Goal: Task Accomplishment & Management: Use online tool/utility

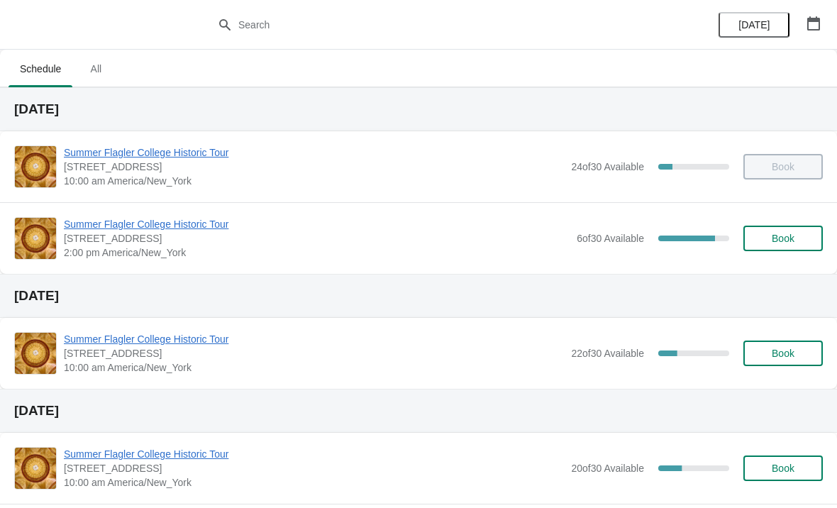
click at [99, 230] on span "Summer Flagler College Historic Tour" at bounding box center [317, 224] width 506 height 14
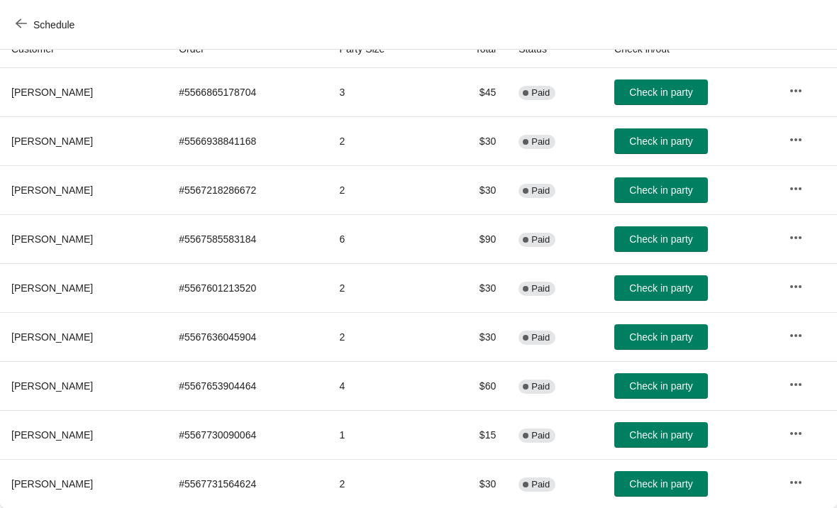
scroll to position [167, 0]
click at [687, 188] on span "Check in party" at bounding box center [660, 189] width 63 height 11
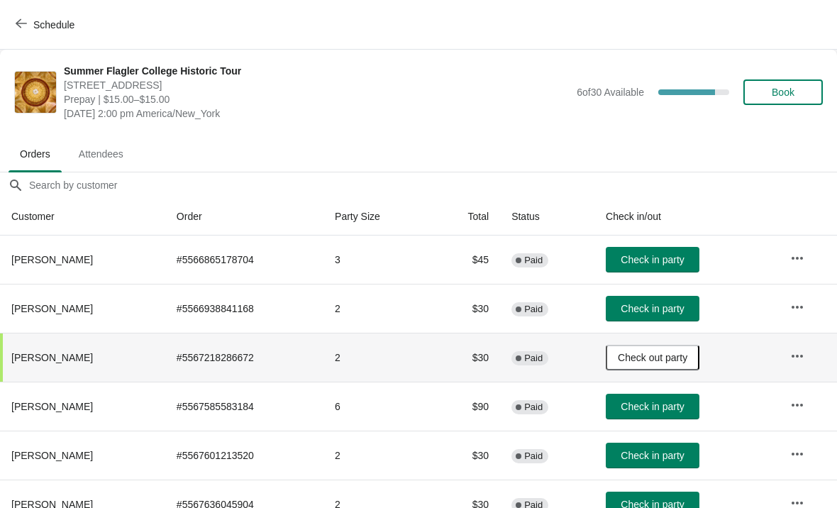
scroll to position [0, 0]
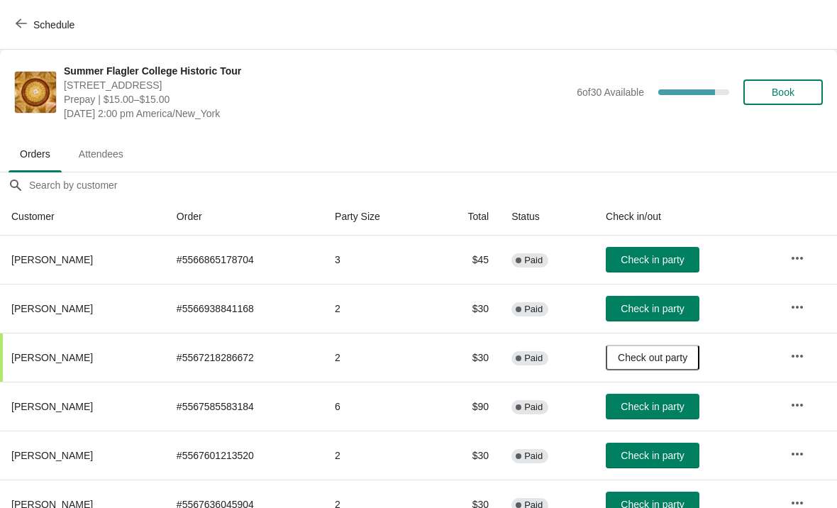
click at [777, 100] on button "Book" at bounding box center [782, 92] width 79 height 26
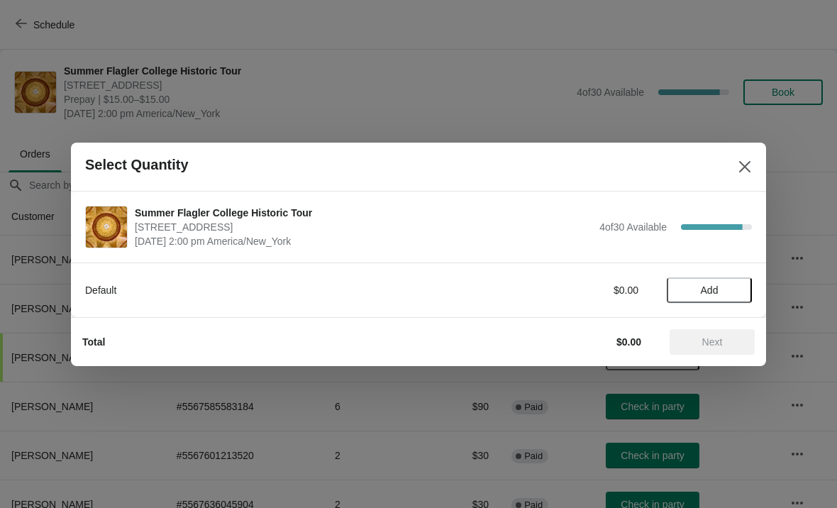
click at [704, 282] on button "Add" at bounding box center [709, 290] width 85 height 26
click at [735, 287] on icon at bounding box center [733, 289] width 15 height 15
click at [716, 299] on div "Default $30.00 2" at bounding box center [418, 290] width 667 height 26
click at [734, 292] on icon at bounding box center [733, 289] width 15 height 15
click at [722, 341] on span "Next" at bounding box center [712, 341] width 21 height 11
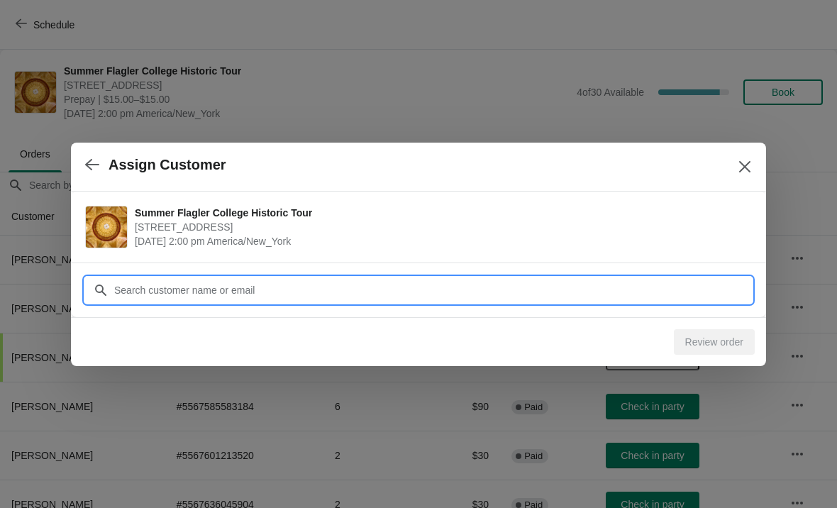
click at [648, 291] on input "Customer" at bounding box center [432, 290] width 638 height 26
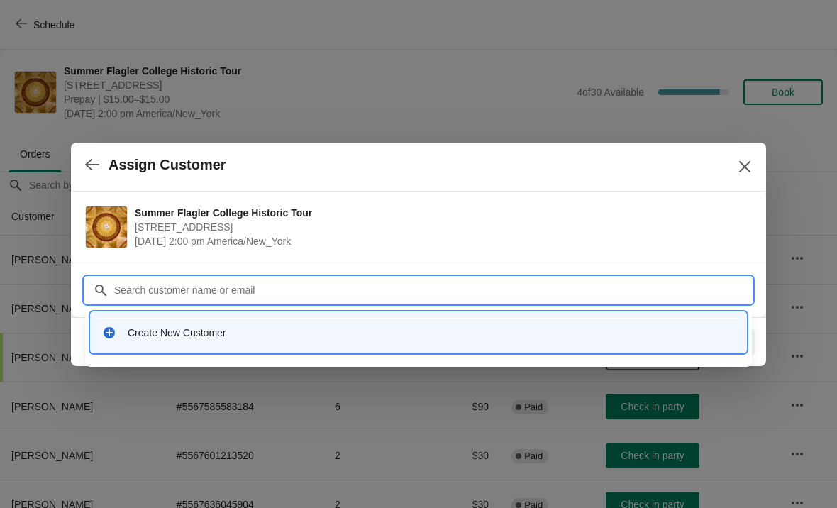
click at [176, 336] on div "Create New Customer" at bounding box center [431, 333] width 607 height 14
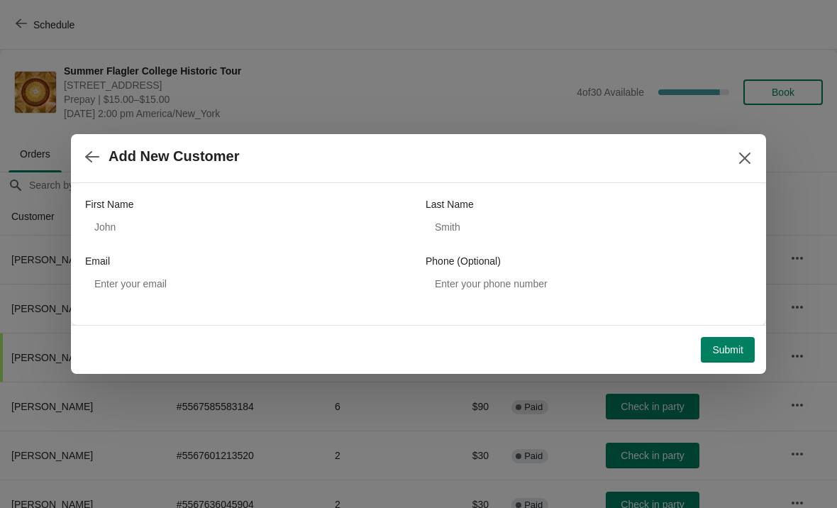
click at [181, 247] on div "First Name Last Name Email Phone (Optional)" at bounding box center [418, 246] width 667 height 99
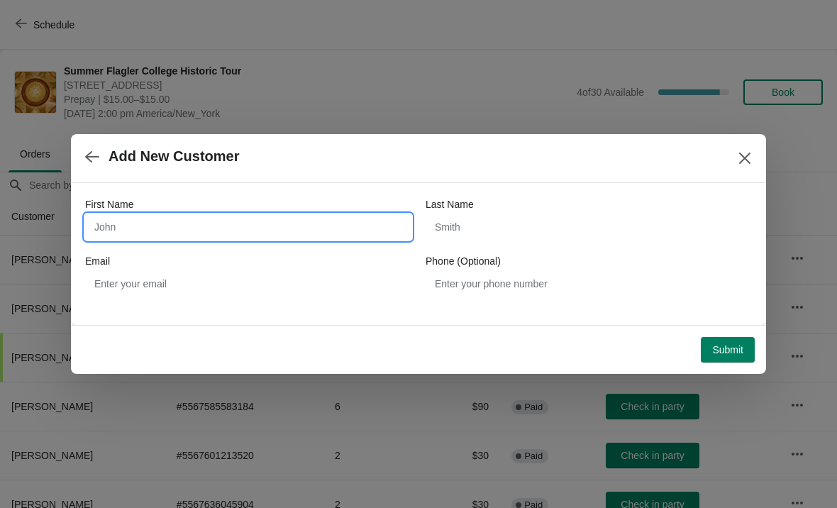
click at [182, 238] on input "First Name" at bounding box center [248, 227] width 326 height 26
type input "Chad"
click at [624, 211] on div "Last Name" at bounding box center [589, 204] width 326 height 14
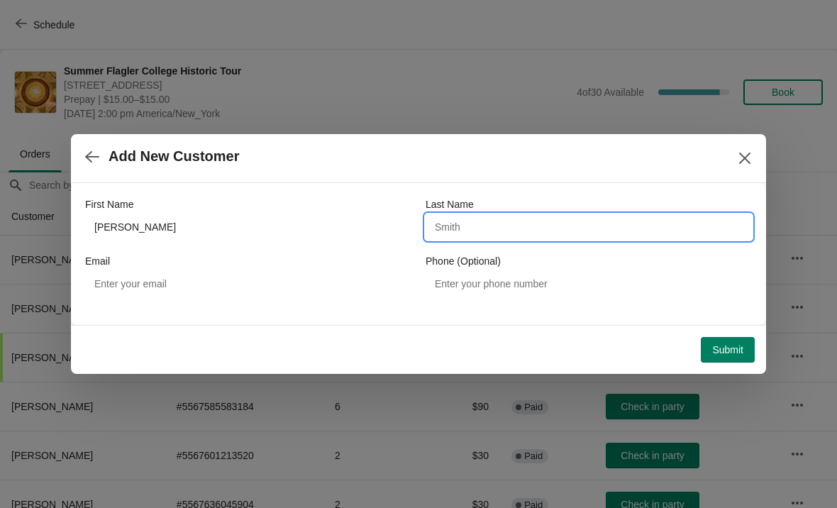
click at [601, 220] on input "Last Name" at bounding box center [589, 227] width 326 height 26
type input "Christianson"
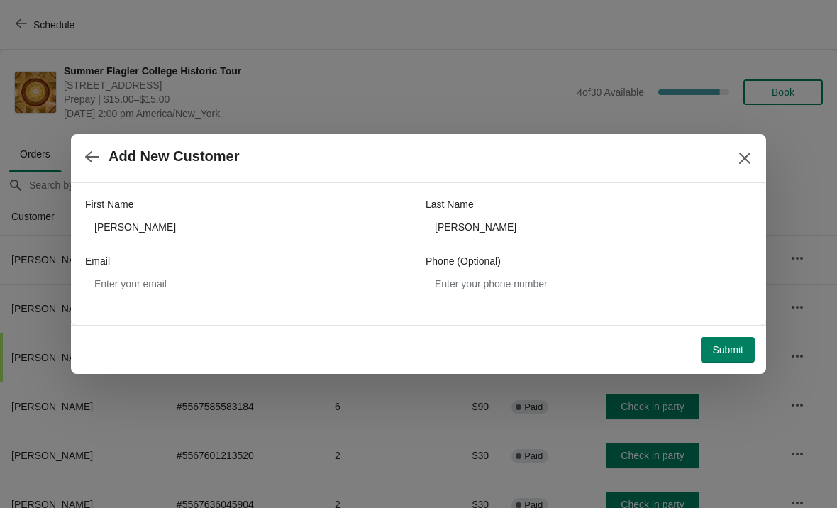
click at [738, 348] on span "Submit" at bounding box center [727, 349] width 31 height 11
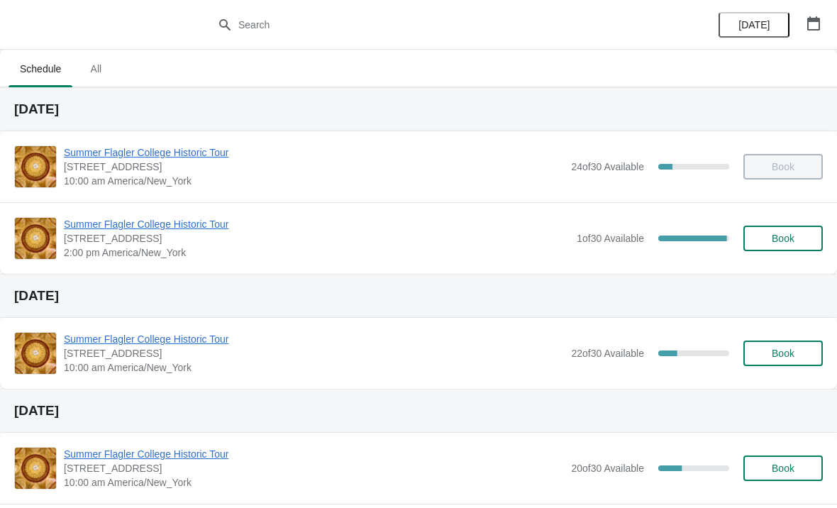
click at [196, 229] on span "Summer Flagler College Historic Tour" at bounding box center [317, 224] width 506 height 14
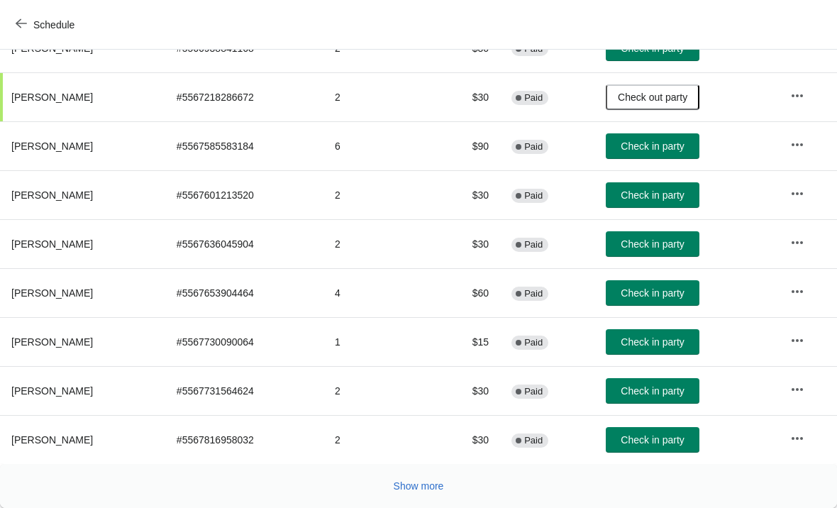
scroll to position [260, 0]
click at [682, 337] on span "Check in party" at bounding box center [652, 341] width 63 height 11
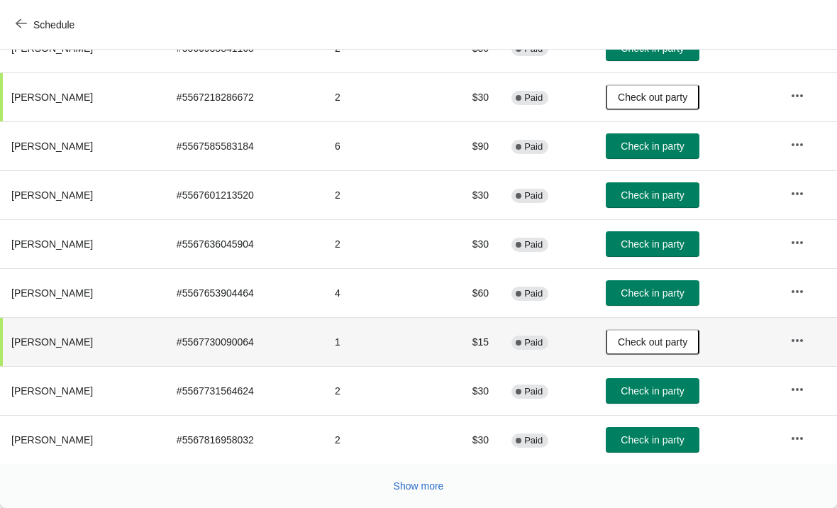
click at [684, 387] on span "Check in party" at bounding box center [652, 390] width 63 height 11
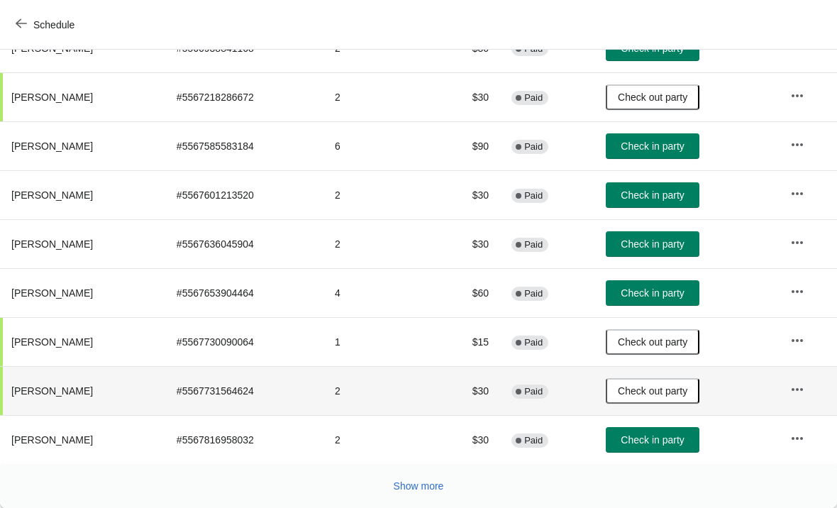
click at [418, 479] on button "Show more" at bounding box center [419, 486] width 62 height 26
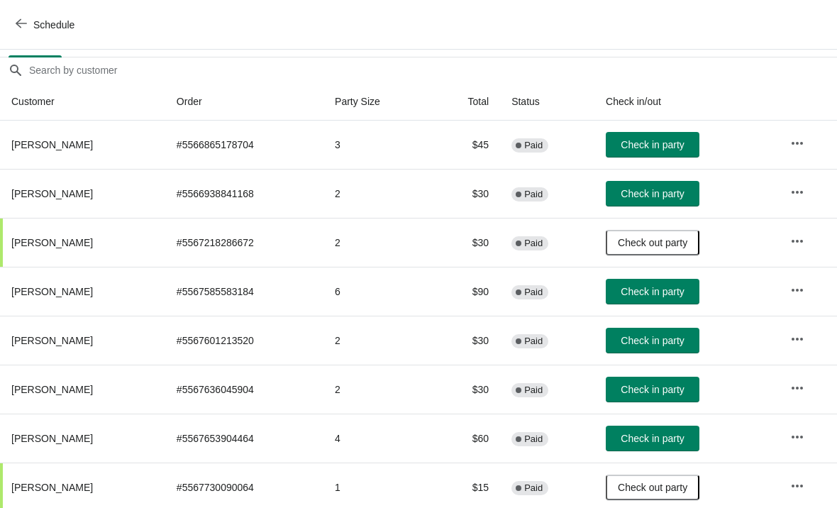
scroll to position [111, 1]
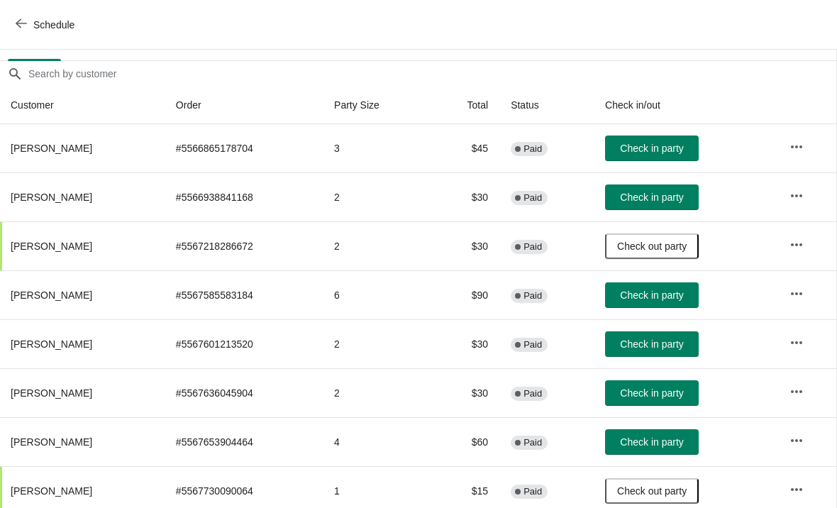
click at [671, 203] on span "Check in party" at bounding box center [651, 196] width 63 height 11
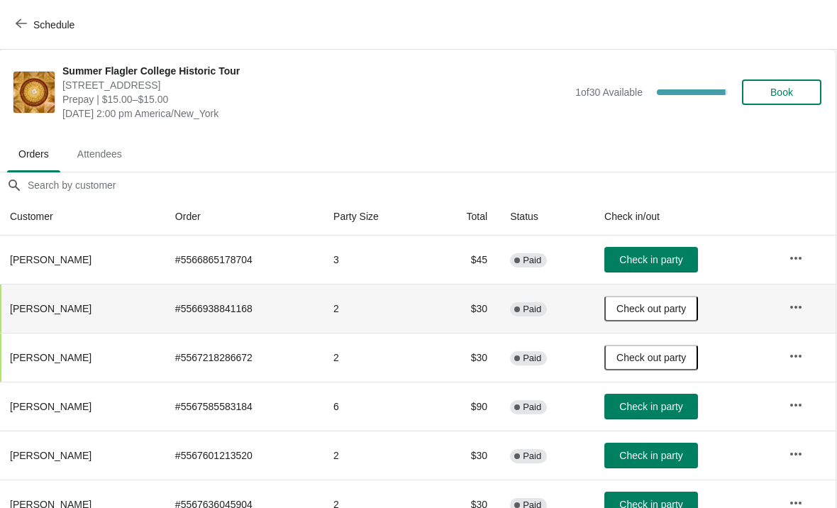
scroll to position [0, 1]
click at [794, 94] on span "Book" at bounding box center [782, 92] width 54 height 11
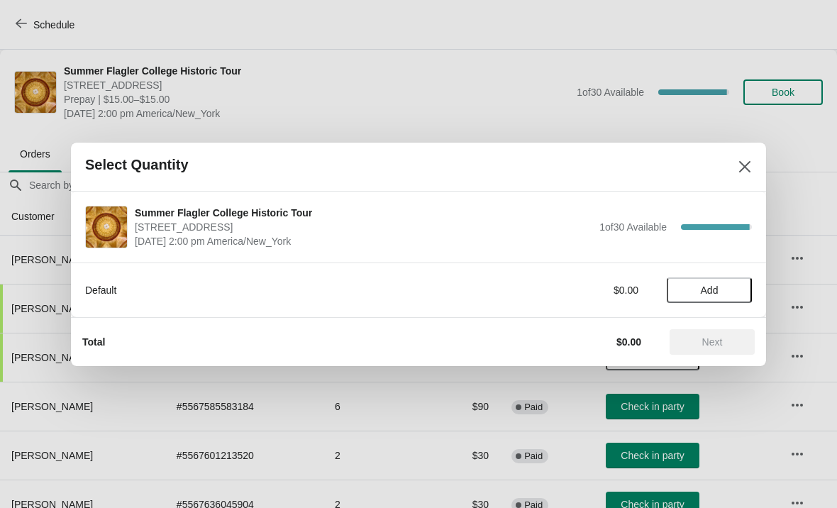
click at [720, 290] on span "Add" at bounding box center [709, 289] width 60 height 11
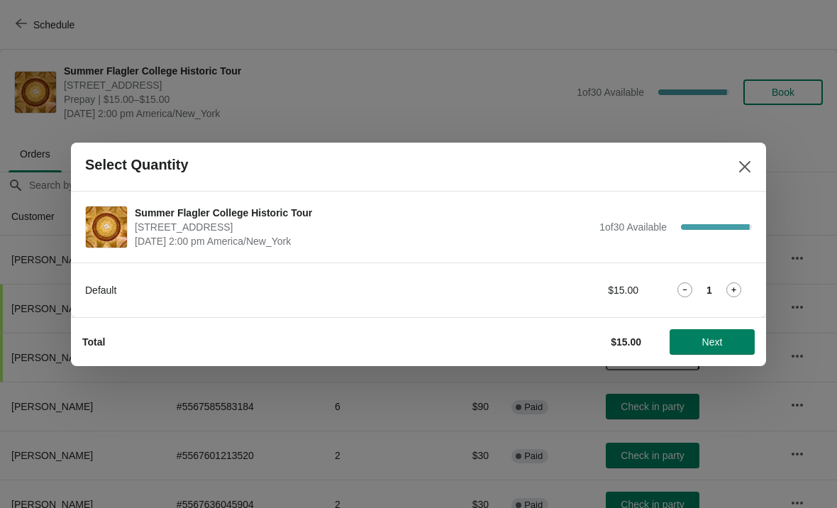
click at [739, 290] on icon at bounding box center [733, 289] width 15 height 15
click at [679, 289] on icon at bounding box center [684, 289] width 15 height 15
click at [721, 343] on span "Next" at bounding box center [712, 341] width 21 height 11
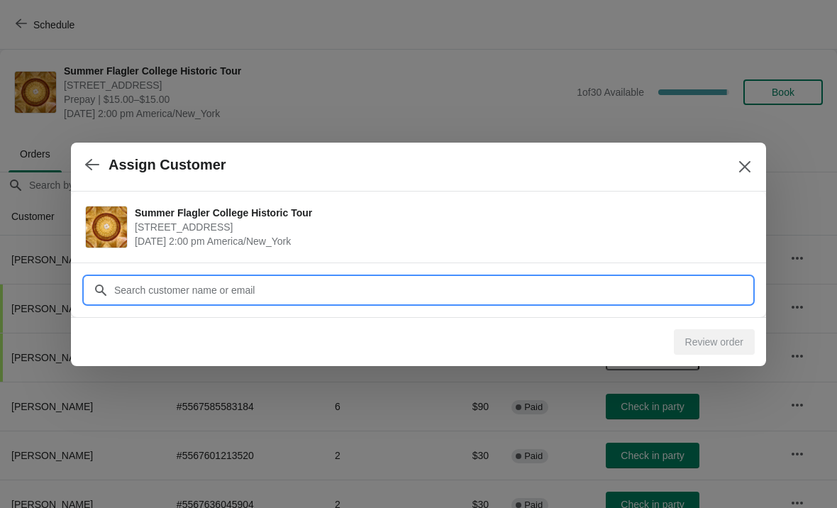
click at [685, 282] on input "Customer" at bounding box center [432, 290] width 638 height 26
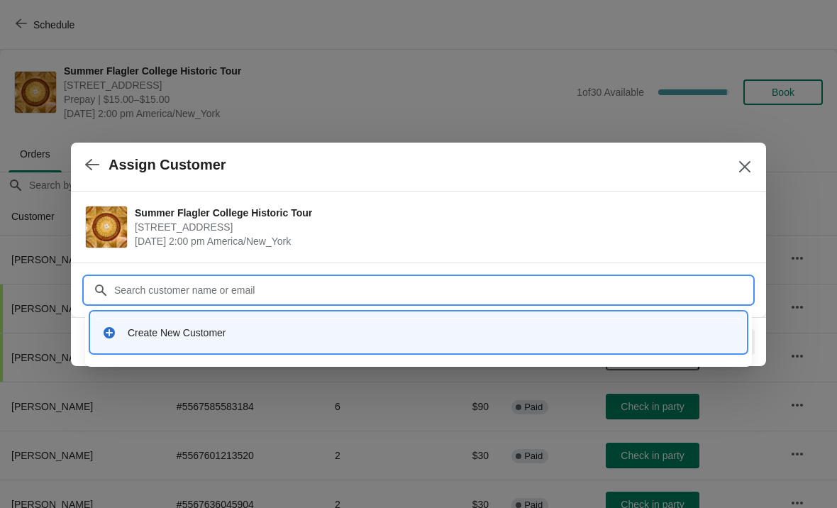
click at [440, 334] on div "Create New Customer" at bounding box center [431, 333] width 607 height 14
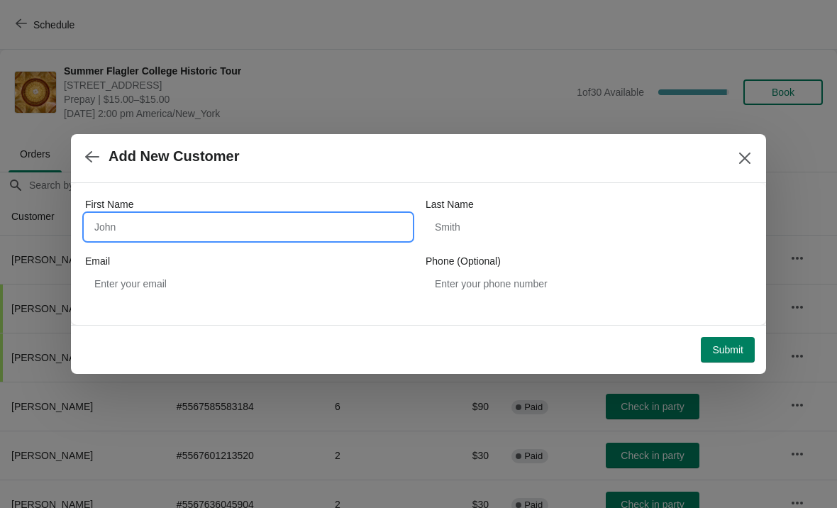
click at [343, 221] on input "First Name" at bounding box center [248, 227] width 326 height 26
type input "S"
type input "Cindy"
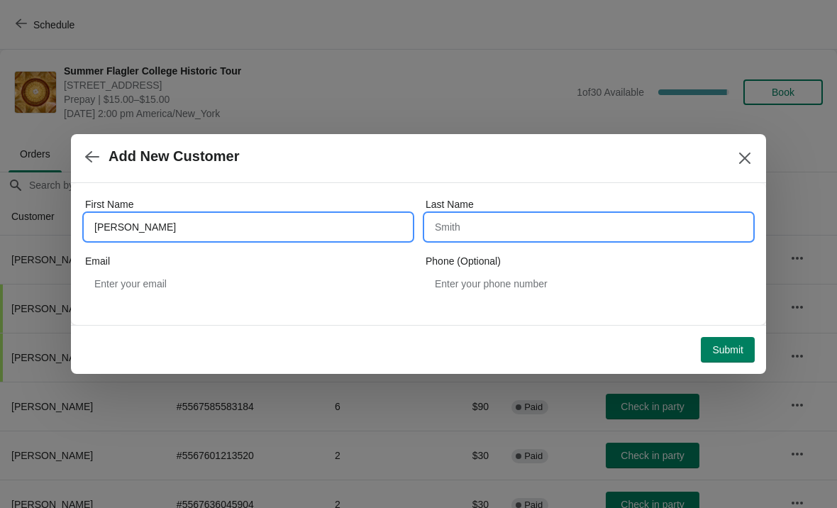
click at [602, 228] on input "Last Name" at bounding box center [589, 227] width 326 height 26
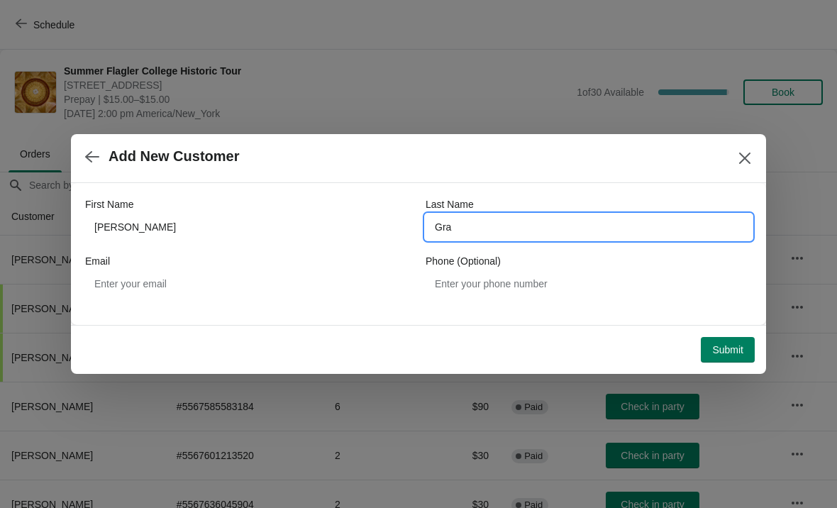
type input "Gras"
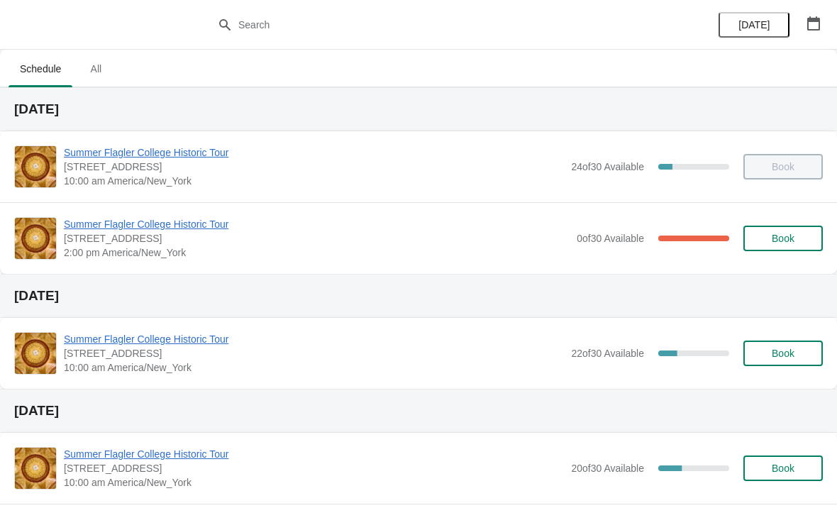
click at [149, 230] on span "Summer Flagler College Historic Tour" at bounding box center [317, 224] width 506 height 14
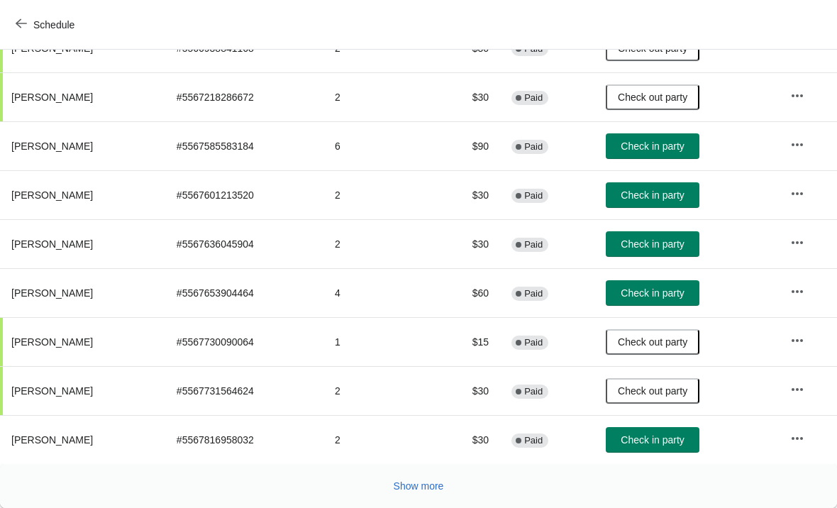
scroll to position [260, 0]
click at [678, 238] on span "Check in party" at bounding box center [652, 243] width 63 height 11
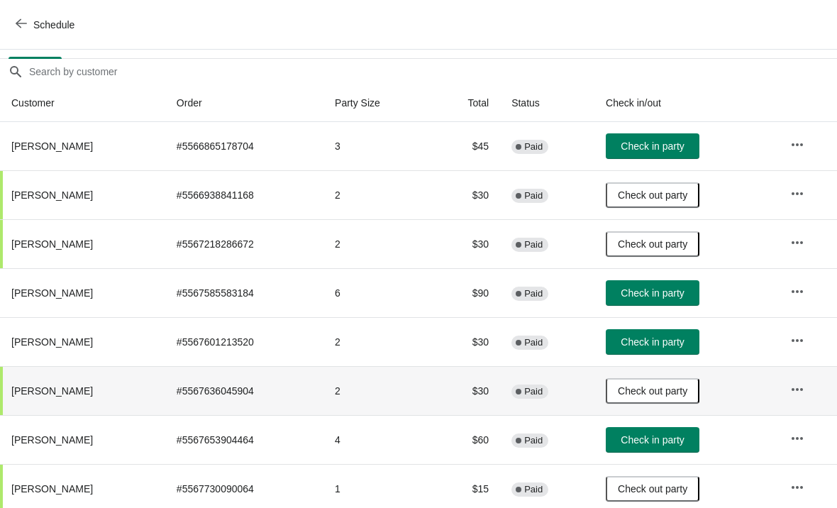
scroll to position [115, 0]
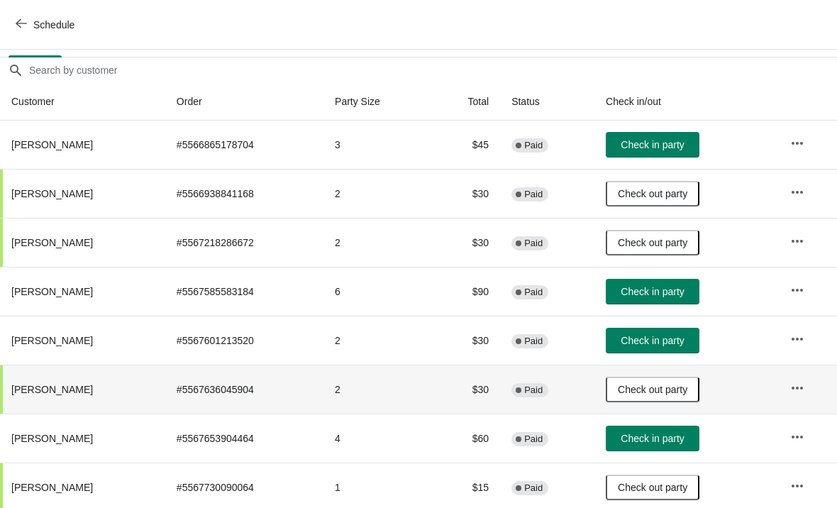
click at [669, 340] on span "Check in party" at bounding box center [652, 340] width 63 height 11
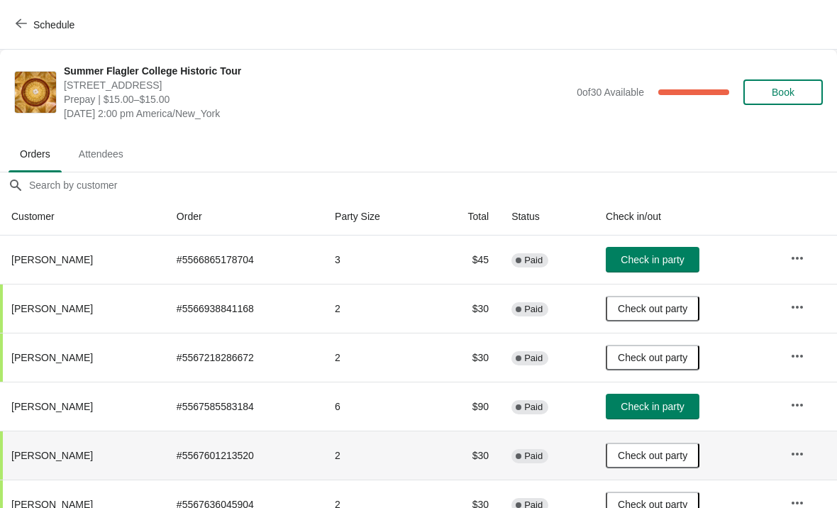
scroll to position [0, 0]
click at [664, 394] on button "Check in party" at bounding box center [653, 407] width 94 height 26
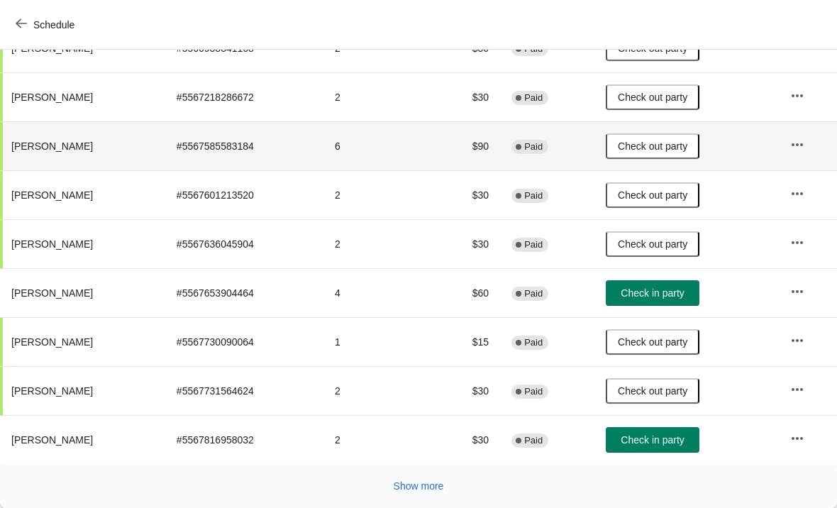
scroll to position [260, 0]
click at [419, 487] on span "Show more" at bounding box center [419, 485] width 50 height 11
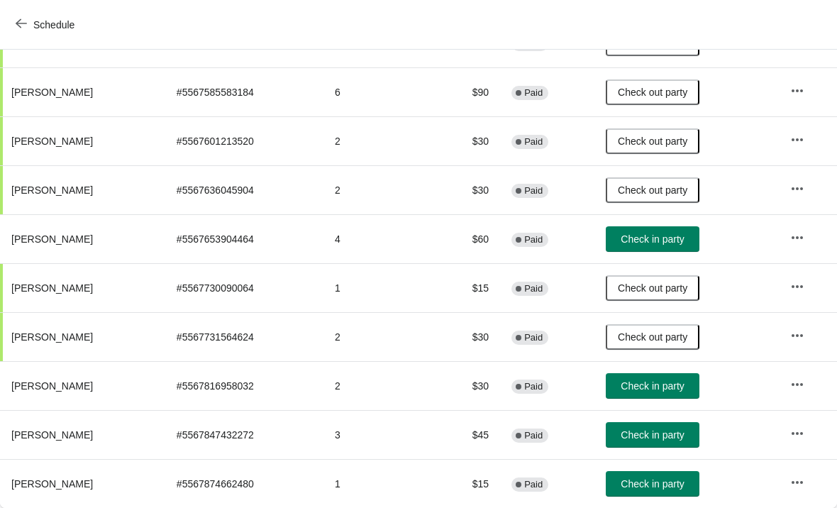
scroll to position [314, 0]
click at [672, 424] on button "Check in party" at bounding box center [653, 435] width 94 height 26
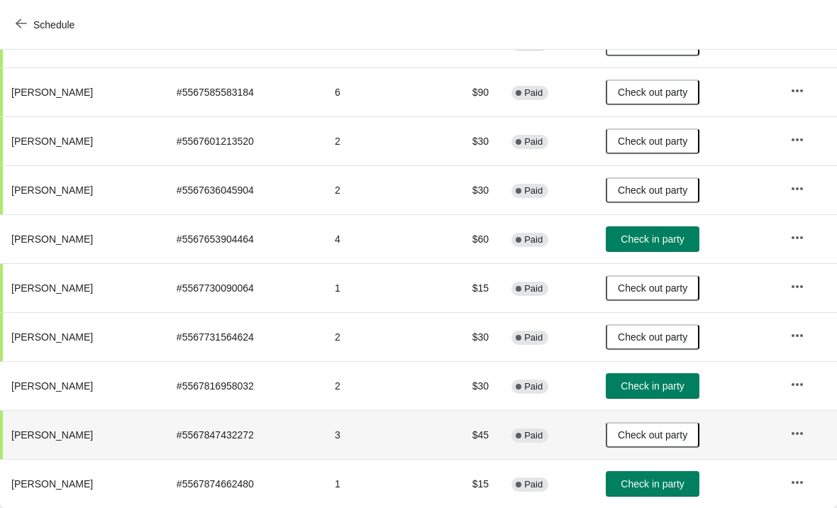
click at [684, 478] on span "Check in party" at bounding box center [652, 483] width 63 height 11
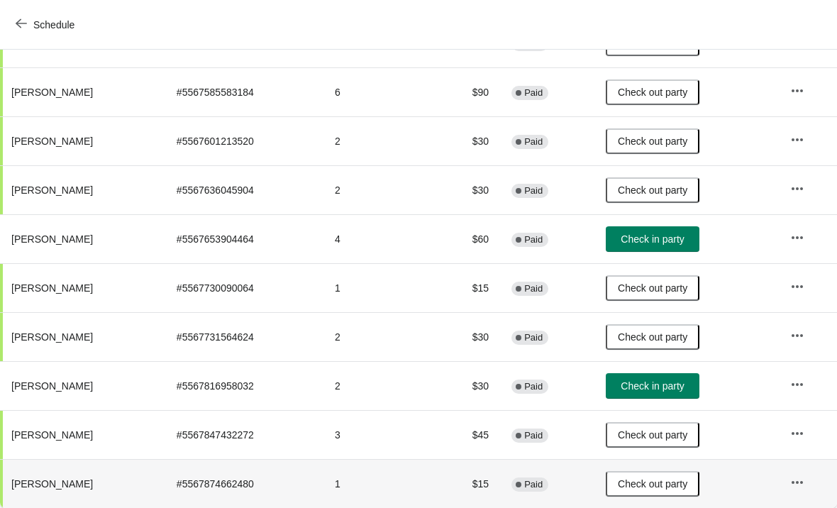
click at [676, 377] on button "Check in party" at bounding box center [653, 386] width 94 height 26
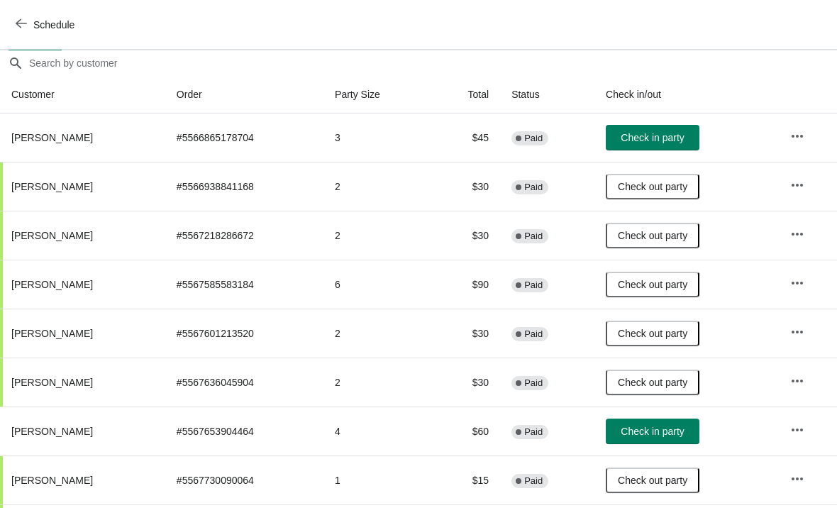
scroll to position [123, 0]
click at [675, 442] on button "Check in party" at bounding box center [653, 431] width 94 height 26
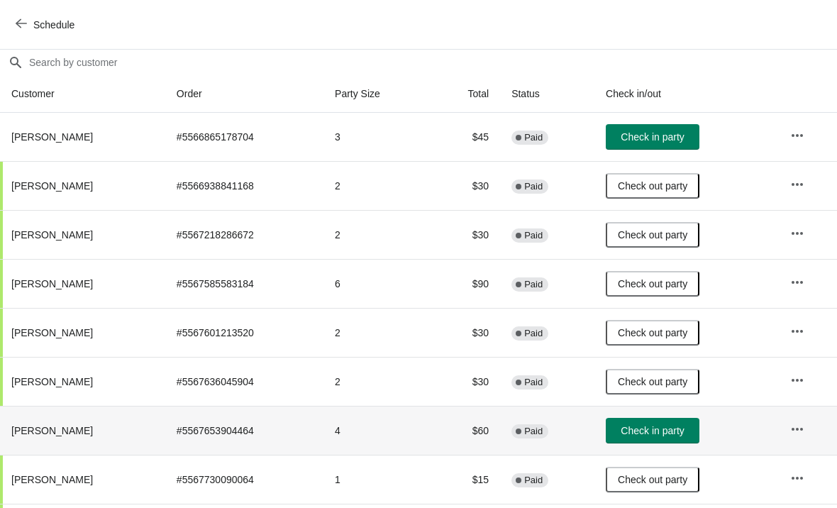
click at [680, 435] on span "Check in party" at bounding box center [652, 430] width 63 height 11
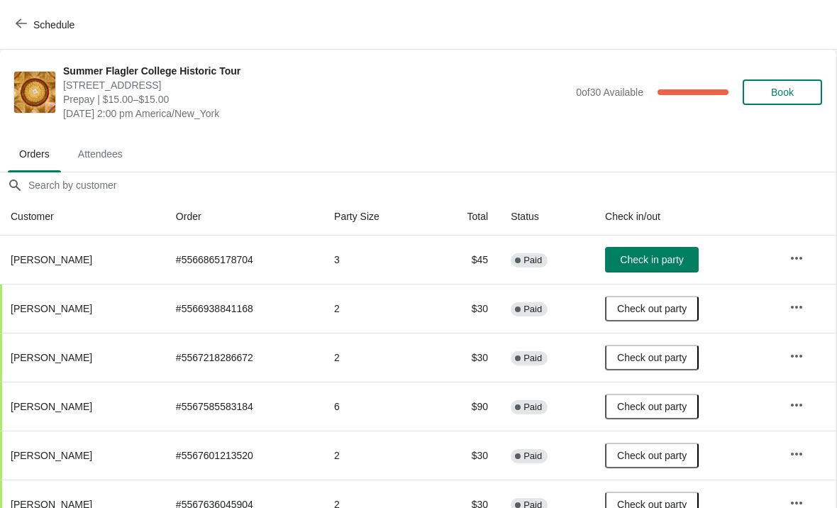
scroll to position [0, 1]
